Goal: Find specific page/section: Locate a particular part of the current website

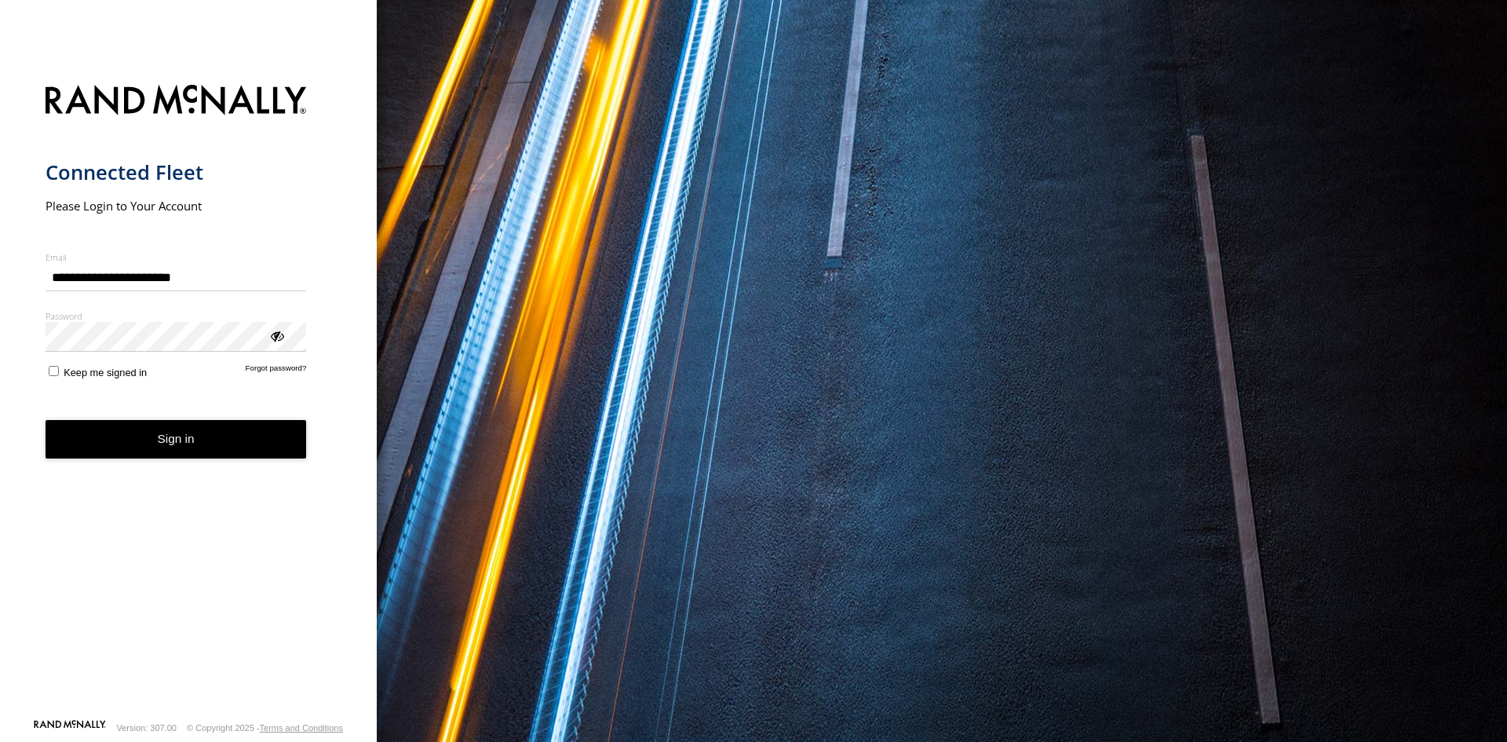
click at [143, 447] on button "Sign in" at bounding box center [176, 439] width 261 height 38
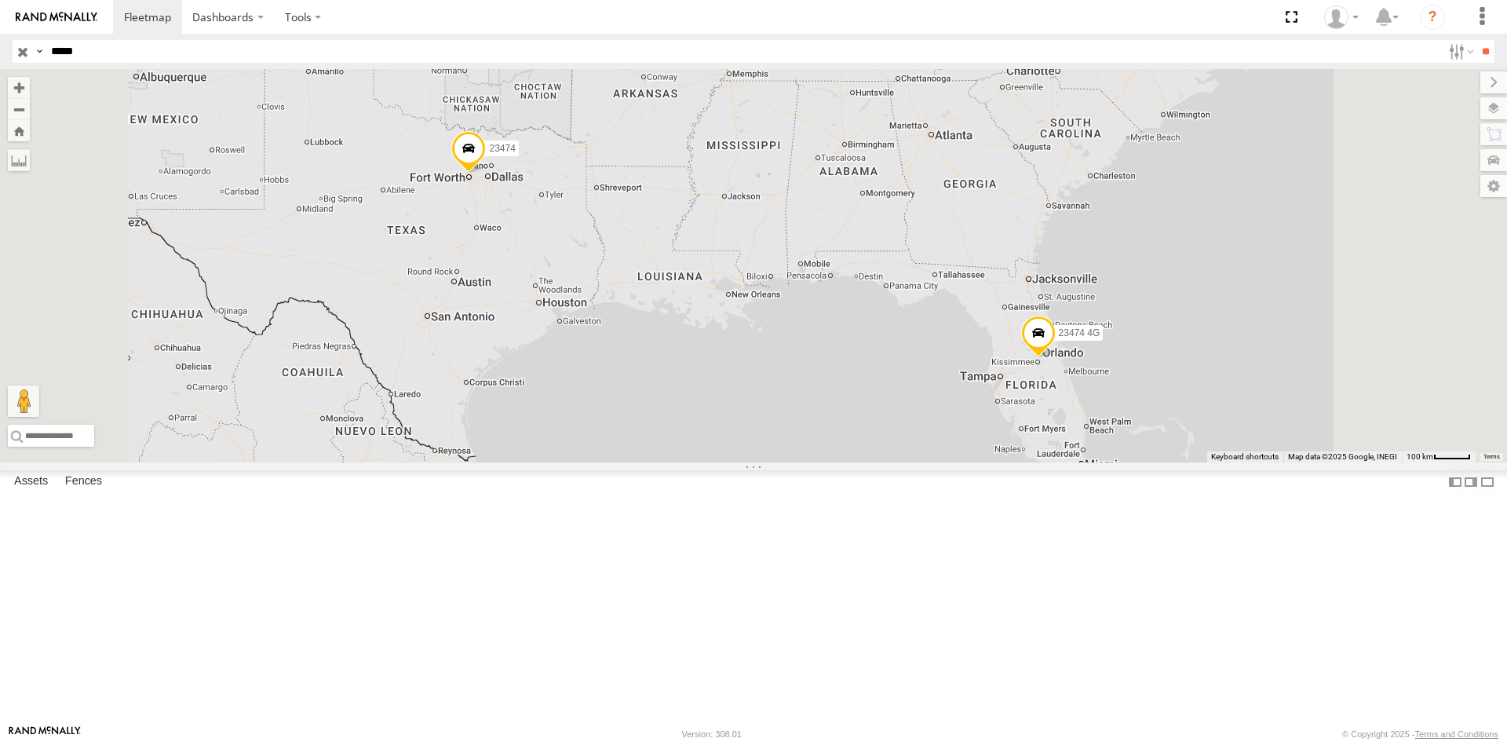
click at [0, 0] on div at bounding box center [0, 0] width 0 height 0
click at [486, 173] on span at bounding box center [468, 152] width 35 height 42
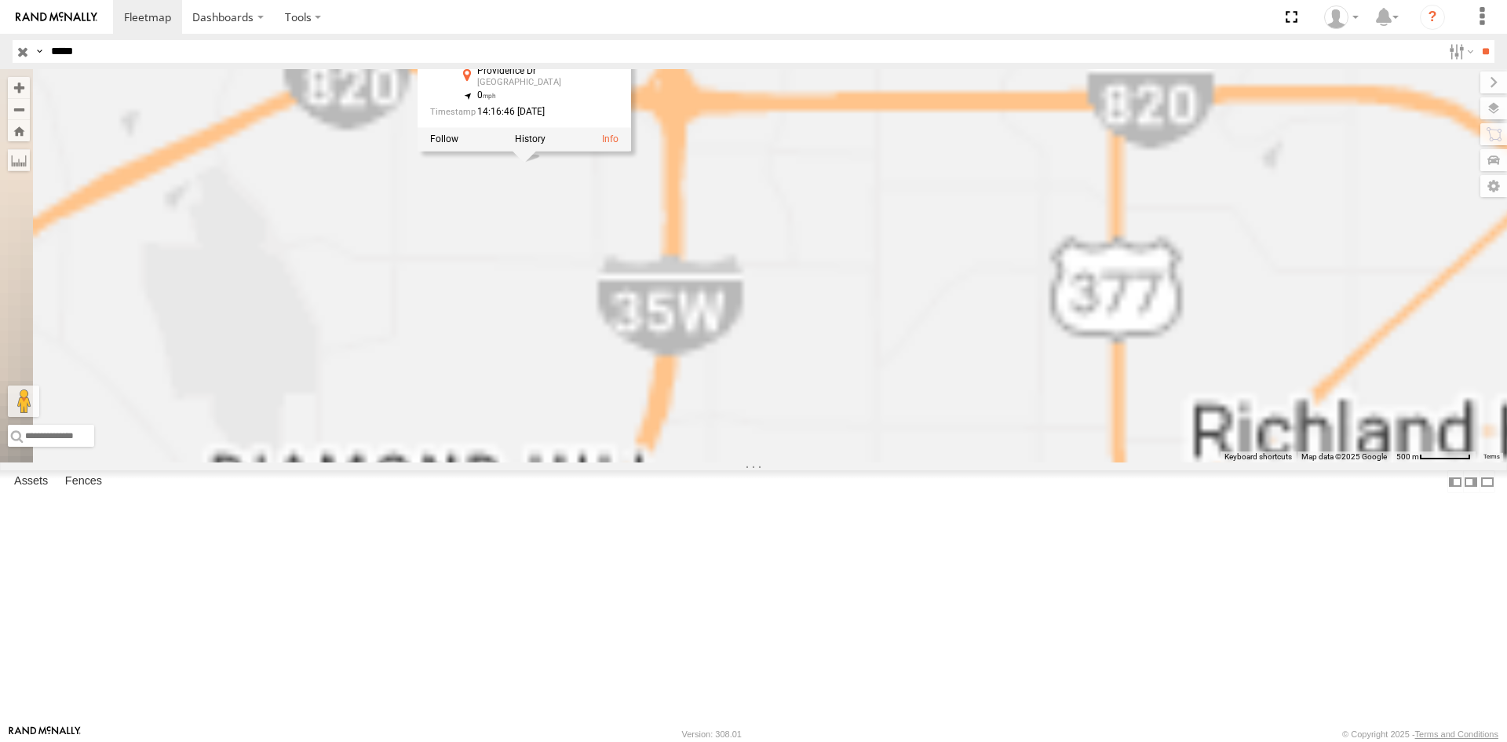
drag, startPoint x: 662, startPoint y: 335, endPoint x: 666, endPoint y: 359, distance: 24.0
click at [666, 359] on div "23474 23474 4G 23474 All Assets Providence Dr Fort Worth 32.83388 , -97.32912 0…" at bounding box center [753, 265] width 1507 height 393
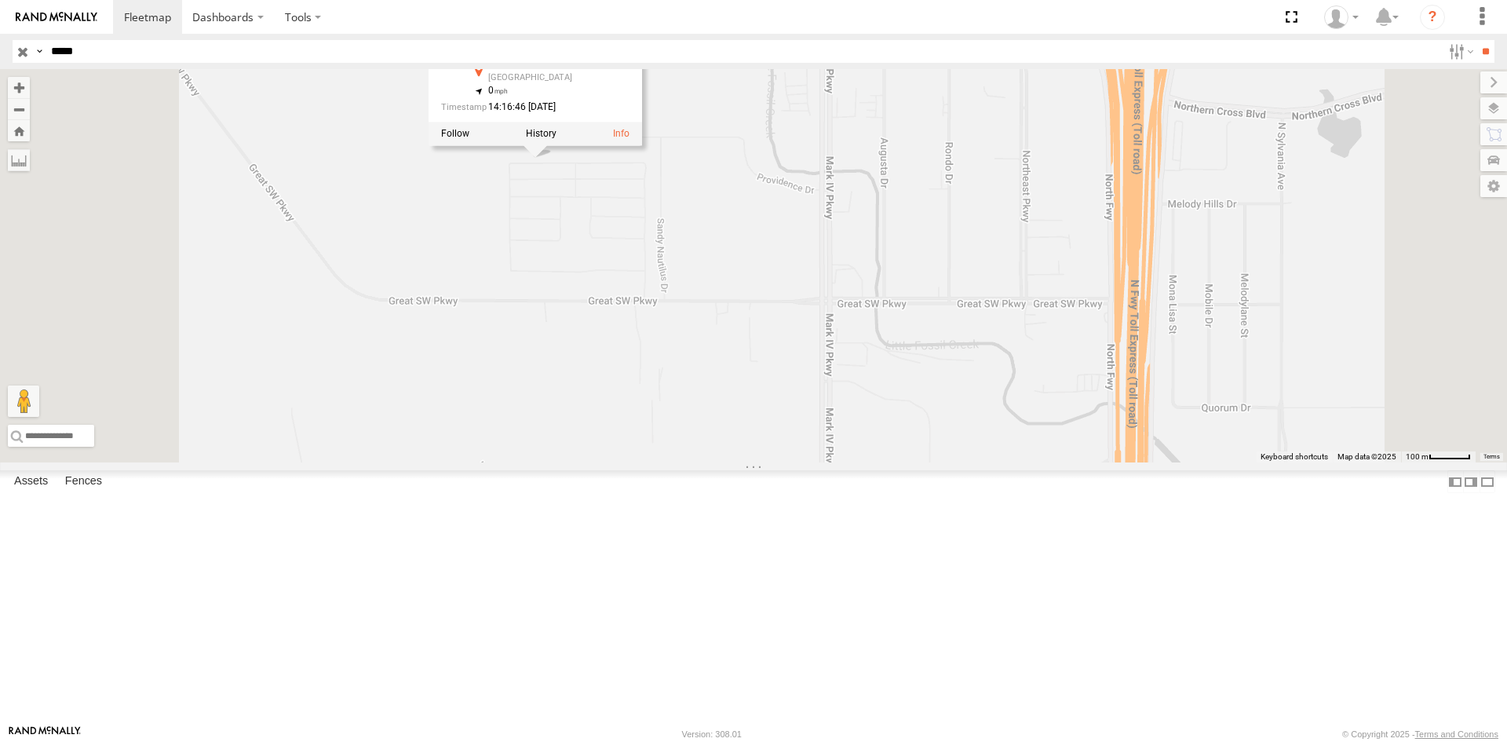
click at [746, 290] on div "23474 23474 4G 23474 All Assets Providence Dr Fort Worth 32.83388 , -97.32912 0…" at bounding box center [753, 265] width 1507 height 393
drag, startPoint x: 732, startPoint y: 290, endPoint x: 710, endPoint y: 300, distance: 23.9
click at [710, 300] on div "23474 23474 4G" at bounding box center [753, 265] width 1507 height 393
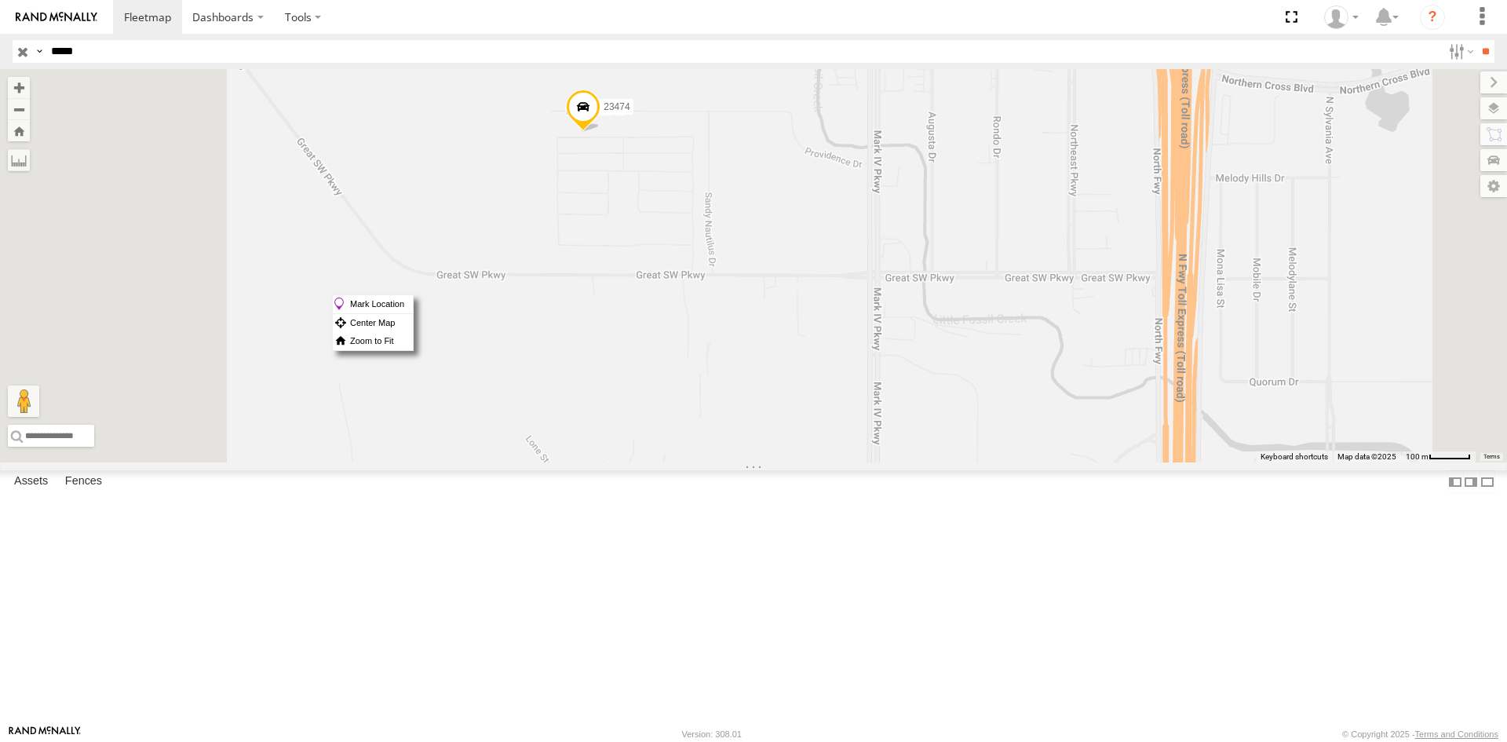
drag, startPoint x: 724, startPoint y: 294, endPoint x: 958, endPoint y: 268, distance: 234.6
click at [964, 267] on div "23474 23474 4G" at bounding box center [753, 265] width 1507 height 393
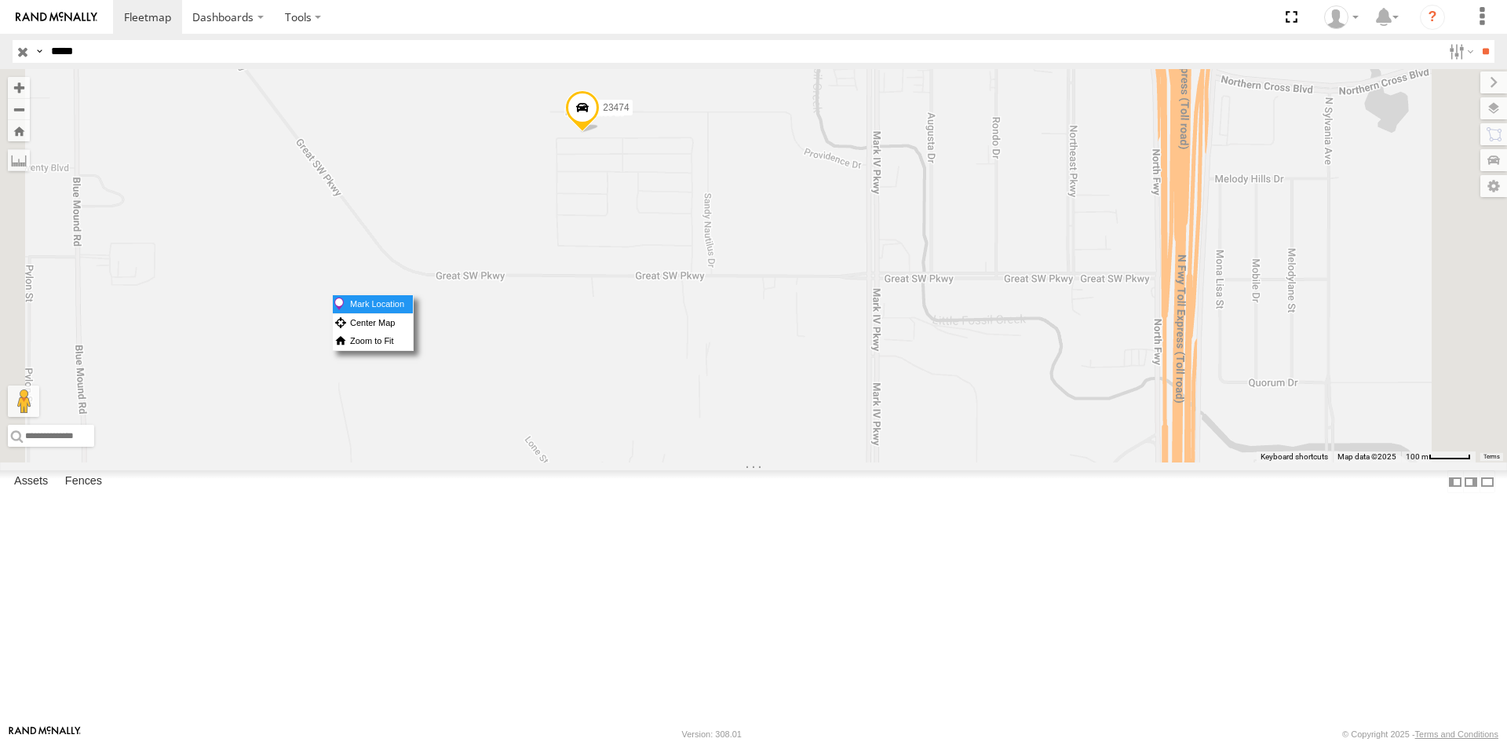
click at [413, 304] on label "Mark Location" at bounding box center [373, 304] width 80 height 18
click at [593, 138] on span at bounding box center [575, 117] width 35 height 42
